Goal: Find contact information: Find contact information

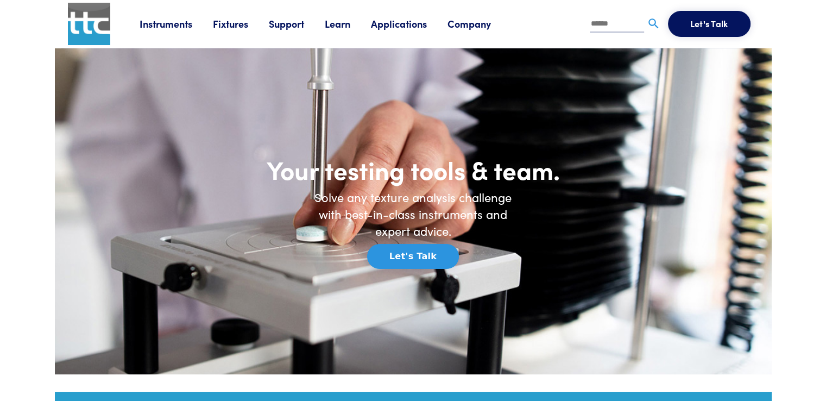
drag, startPoint x: 772, startPoint y: 42, endPoint x: 770, endPoint y: 73, distance: 31.0
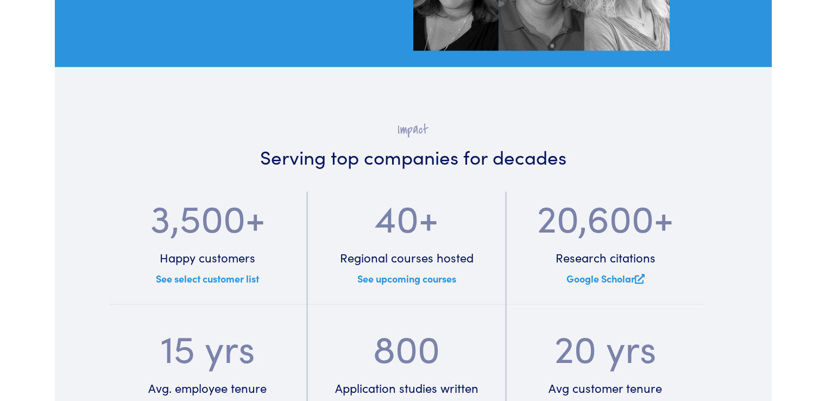
scroll to position [2497, 0]
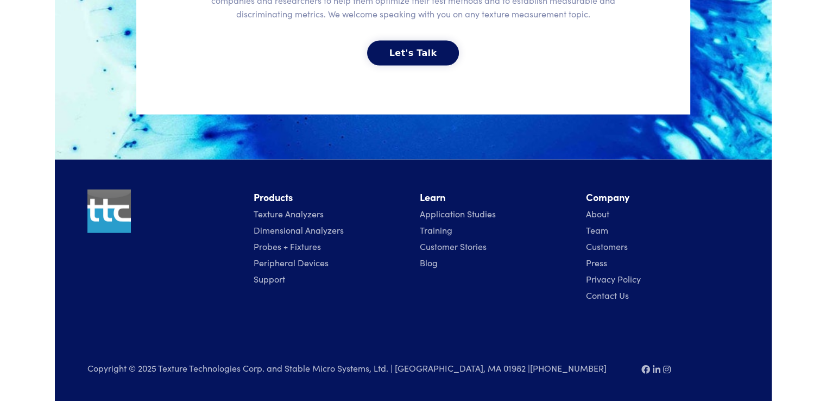
click at [615, 294] on link "Contact Us" at bounding box center [607, 295] width 43 height 12
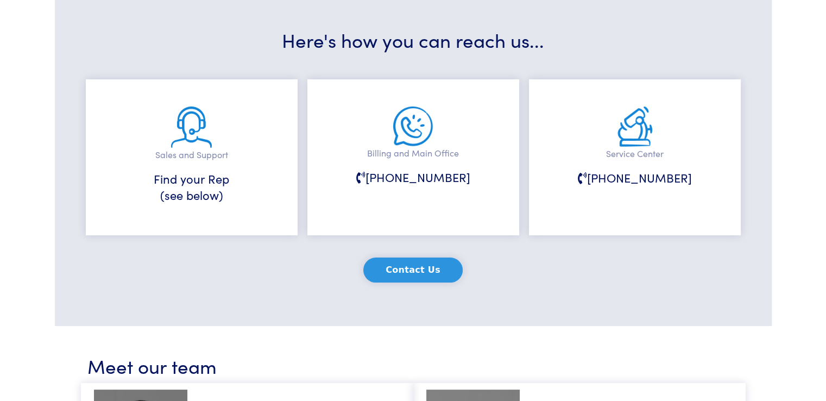
scroll to position [217, 0]
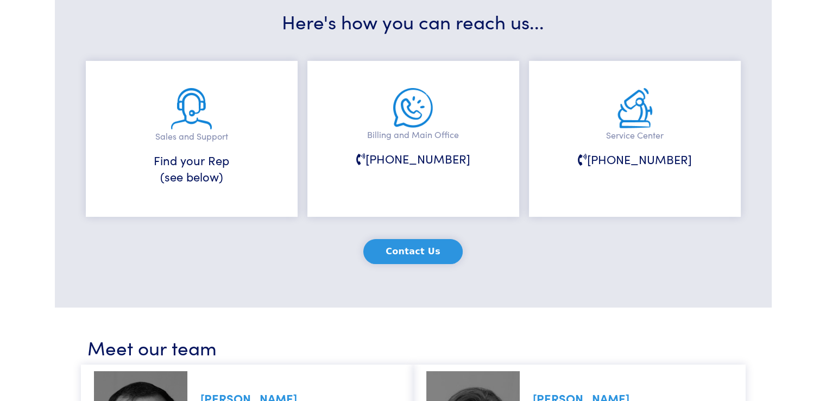
click at [204, 135] on p "Sales and Support" at bounding box center [191, 136] width 157 height 14
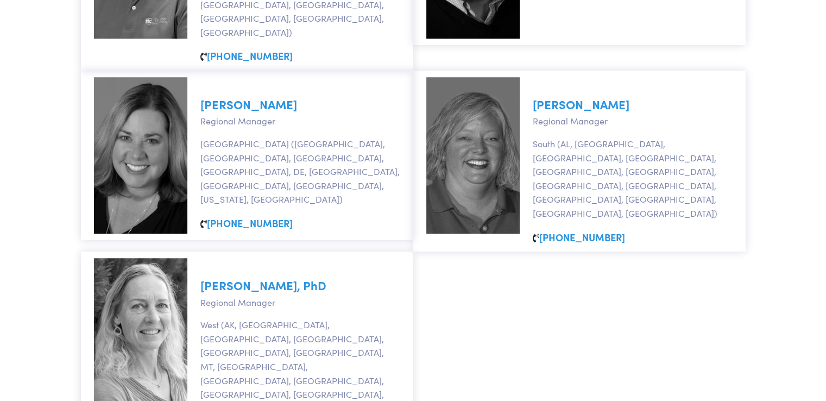
scroll to position [869, 0]
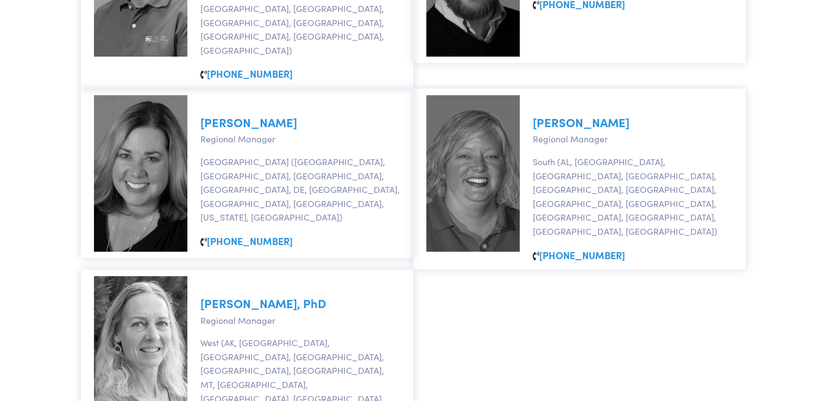
drag, startPoint x: 247, startPoint y: 255, endPoint x: 492, endPoint y: 317, distance: 253.1
click at [493, 312] on section "Meet our team Marc Johnson President New England / Canada (MA, ME, NH, RI, VT, …" at bounding box center [413, 80] width 717 height 848
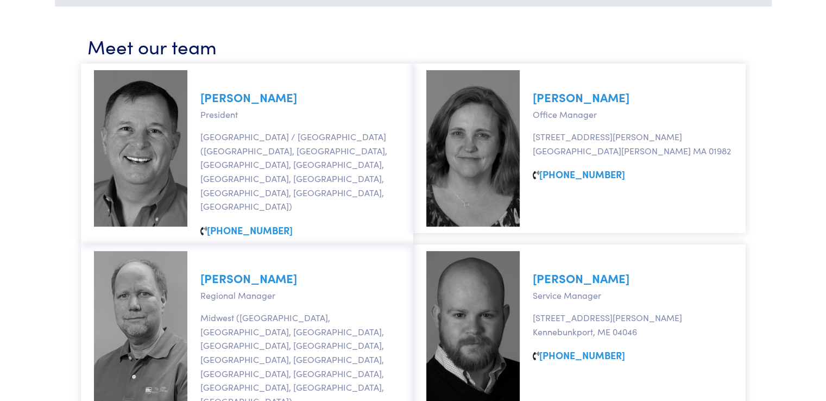
scroll to position [489, 0]
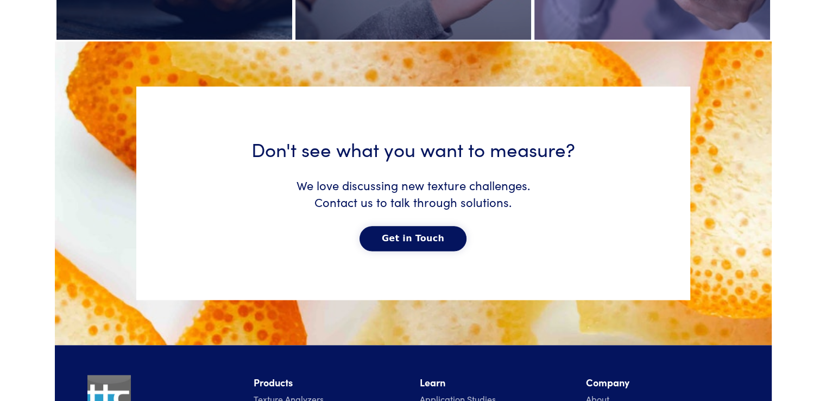
scroll to position [5582, 0]
